Goal: Information Seeking & Learning: Find specific fact

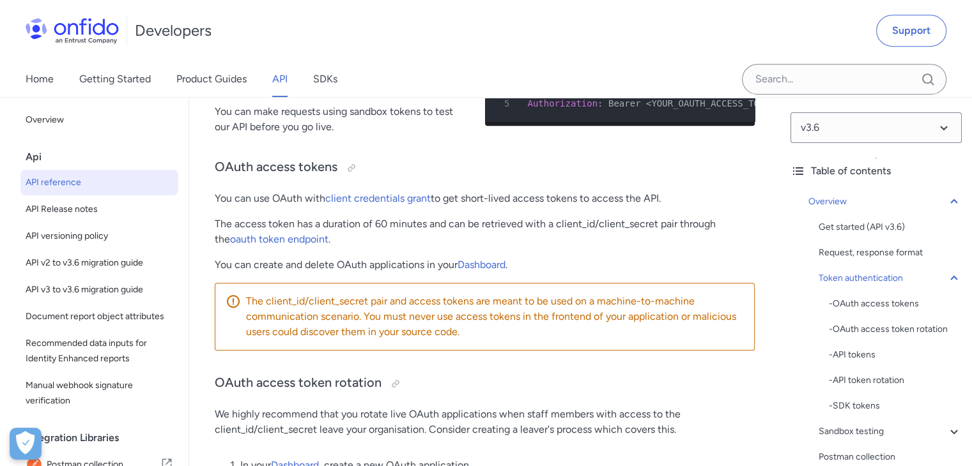
scroll to position [626, 0]
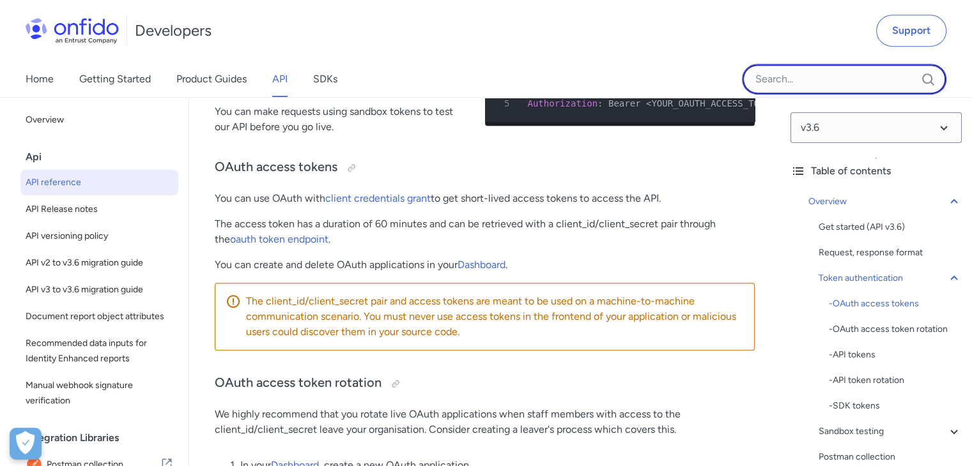
click at [795, 73] on input "Onfido search input field" at bounding box center [844, 79] width 204 height 31
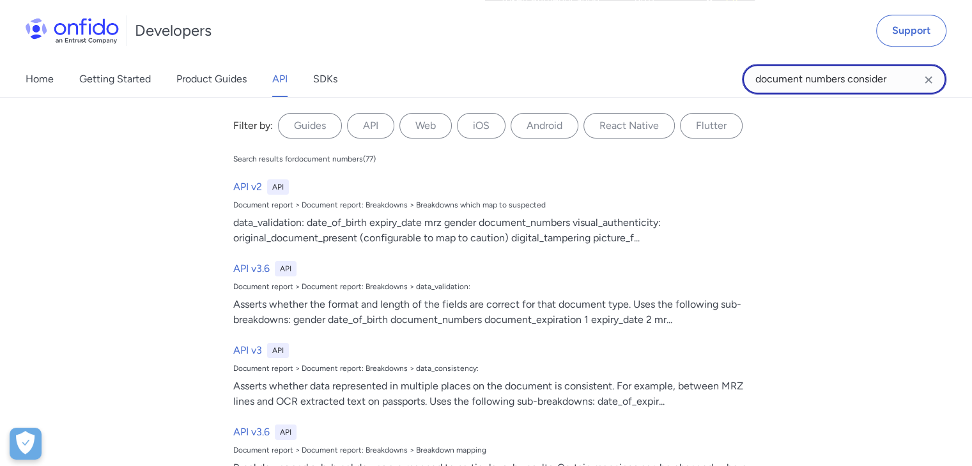
type input "document numbers consider"
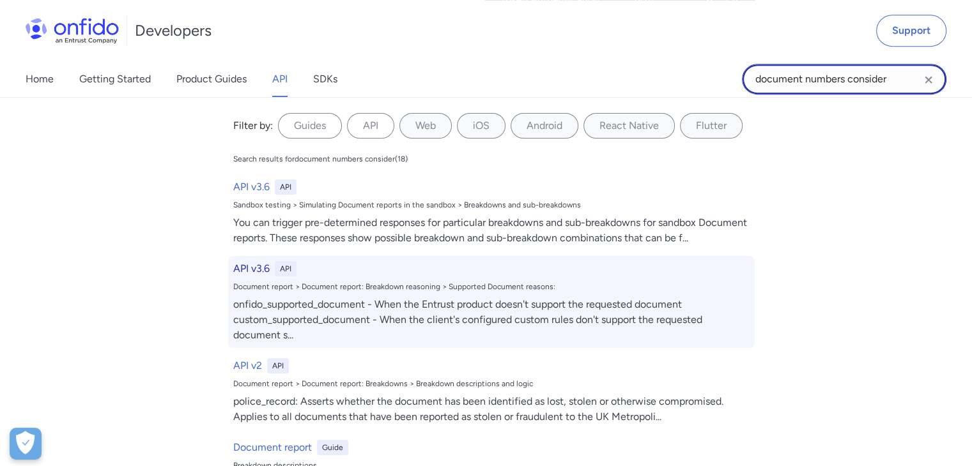
scroll to position [0, 0]
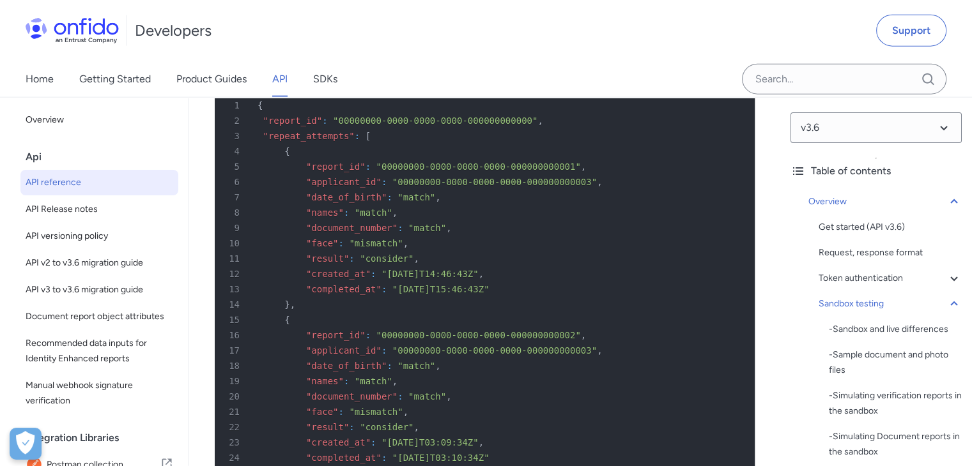
scroll to position [7951, 0]
